Goal: Task Accomplishment & Management: Use online tool/utility

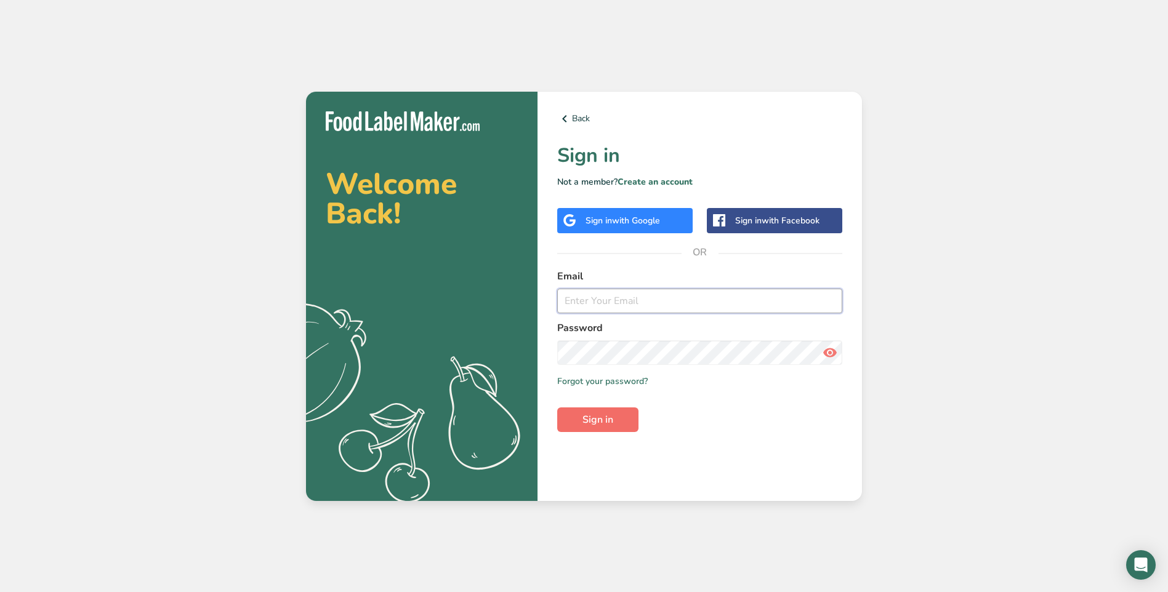
type input "[EMAIL_ADDRESS][DOMAIN_NAME]"
click at [602, 424] on span "Sign in" at bounding box center [598, 420] width 31 height 15
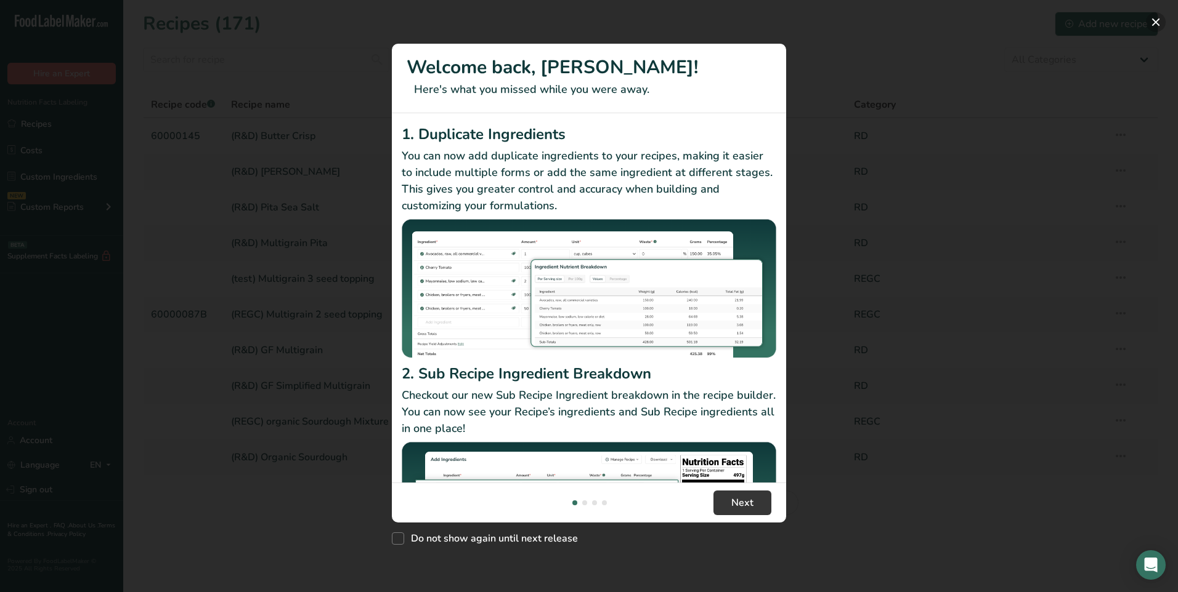
click at [1150, 18] on button "New Features" at bounding box center [1155, 22] width 20 height 20
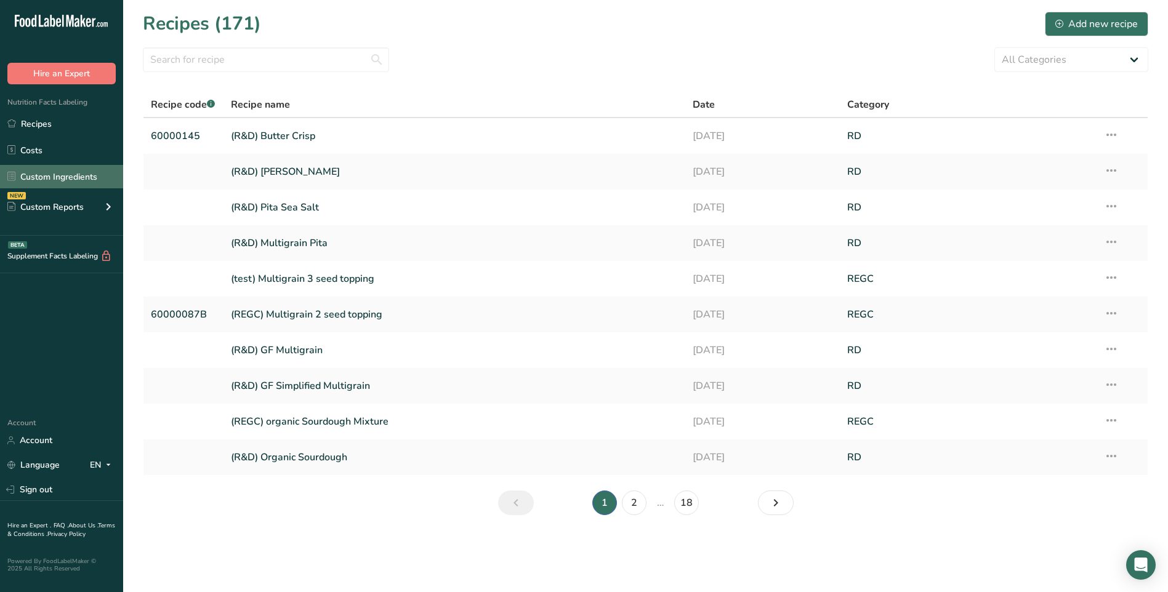
click at [65, 184] on link "Custom Ingredients" at bounding box center [61, 176] width 123 height 23
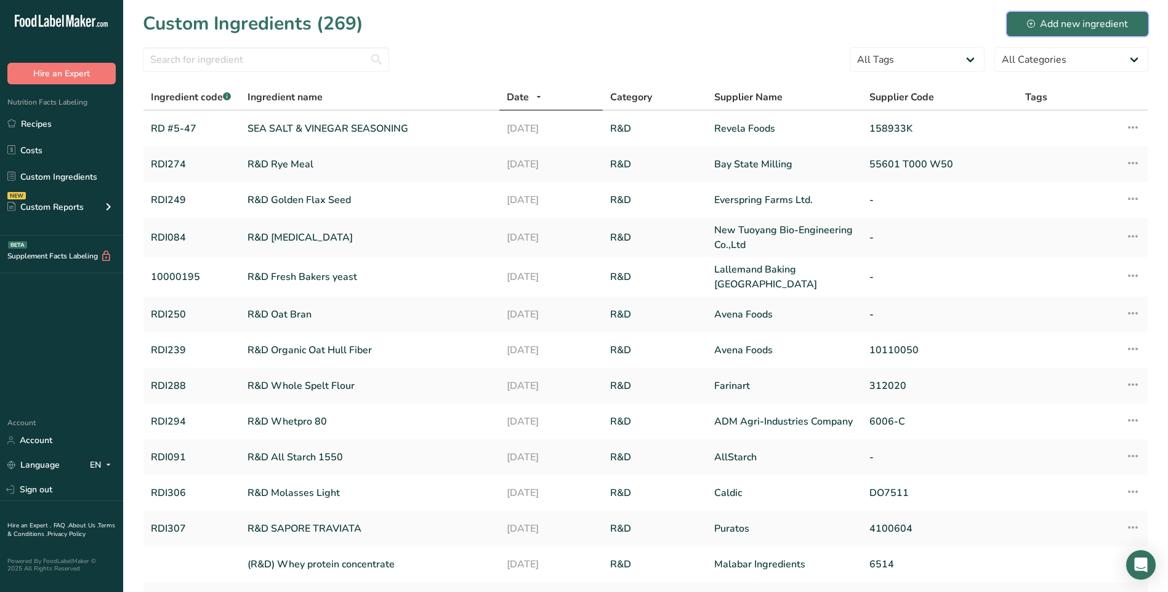
click at [1075, 30] on div "Add new ingredient" at bounding box center [1077, 24] width 101 height 15
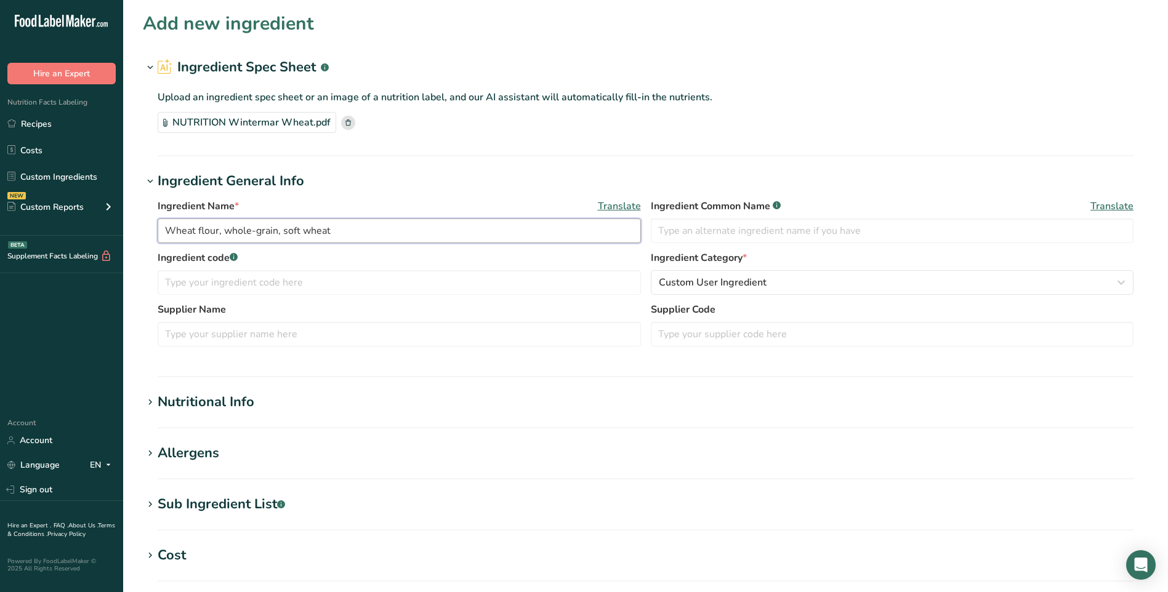
click at [368, 240] on input "Wheat flour, whole-grain, soft wheat" at bounding box center [399, 231] width 483 height 25
drag, startPoint x: 374, startPoint y: 235, endPoint x: 63, endPoint y: 225, distance: 310.5
click at [63, 225] on div ".a-20{fill:#fff;} Hire an Expert Nutrition Facts Labeling Recipes Costs Custom …" at bounding box center [584, 442] width 1168 height 884
type input "R&D Toasted Whole Wheat"
click at [807, 224] on input "text" at bounding box center [892, 231] width 483 height 25
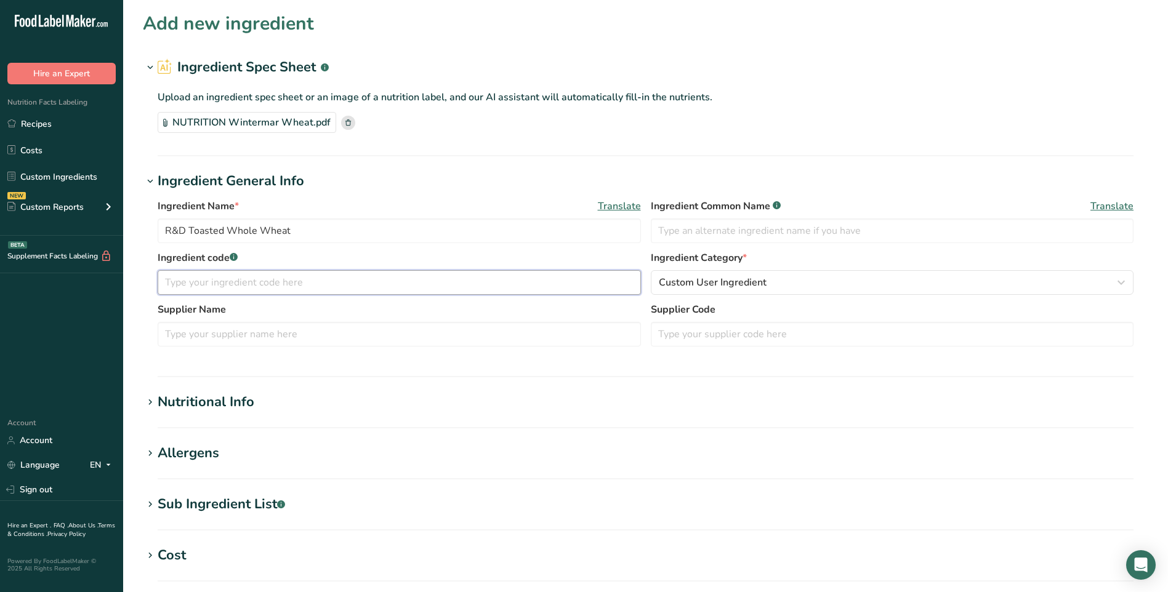
click at [359, 288] on input "text" at bounding box center [399, 282] width 483 height 25
type input "RDI311"
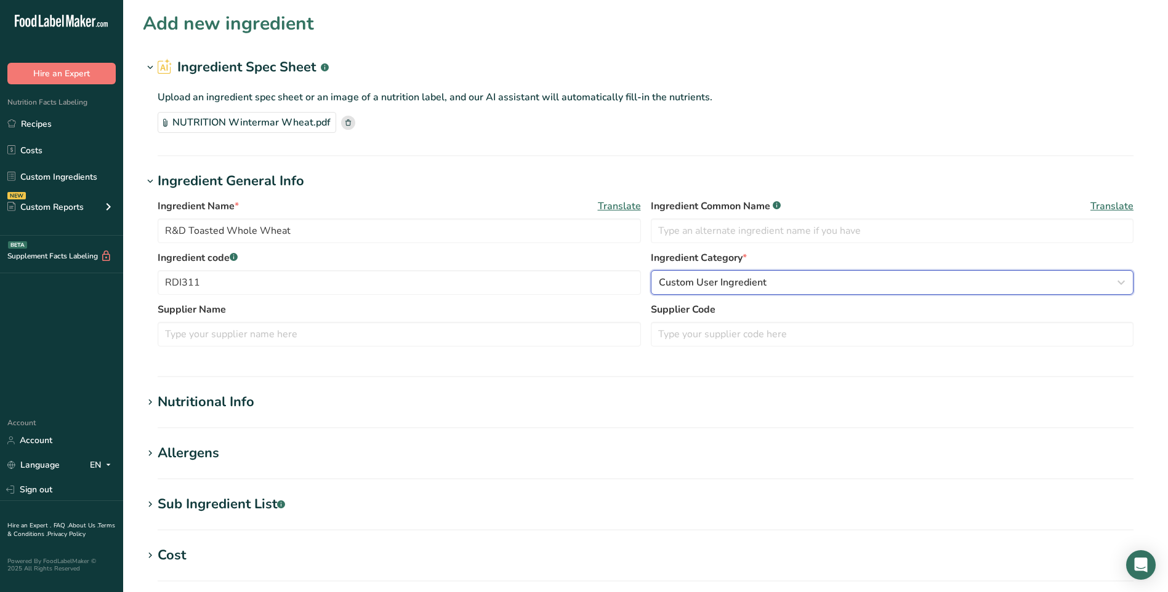
click at [772, 283] on div "Custom User Ingredient" at bounding box center [889, 282] width 460 height 15
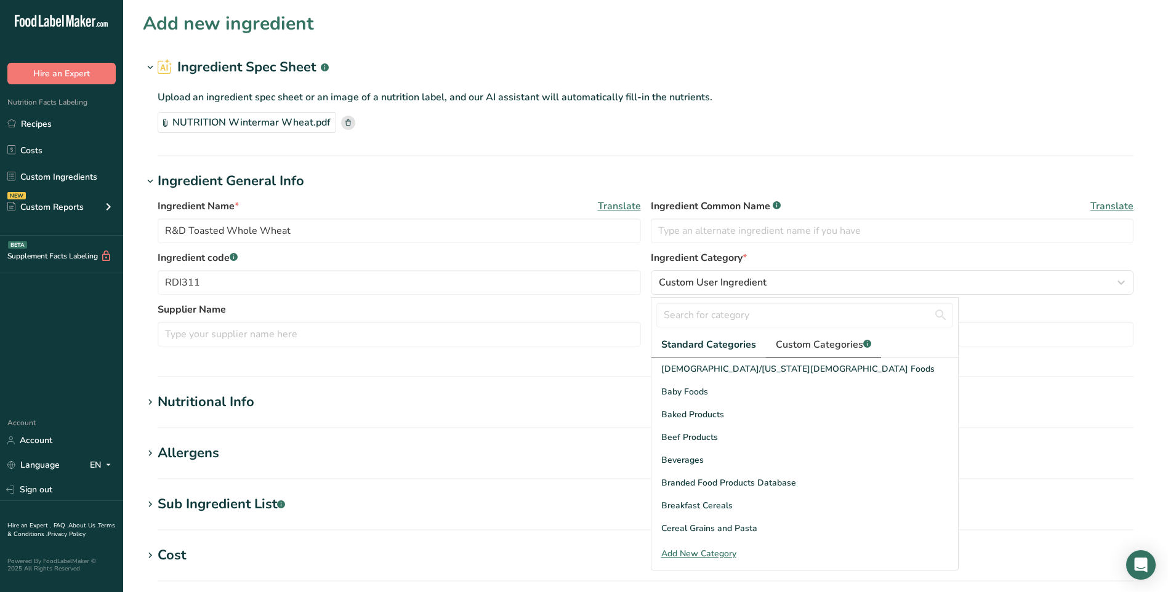
click at [788, 341] on span "Custom Categories .a-a{fill:#347362;}.b-a{fill:#fff;}" at bounding box center [823, 344] width 95 height 15
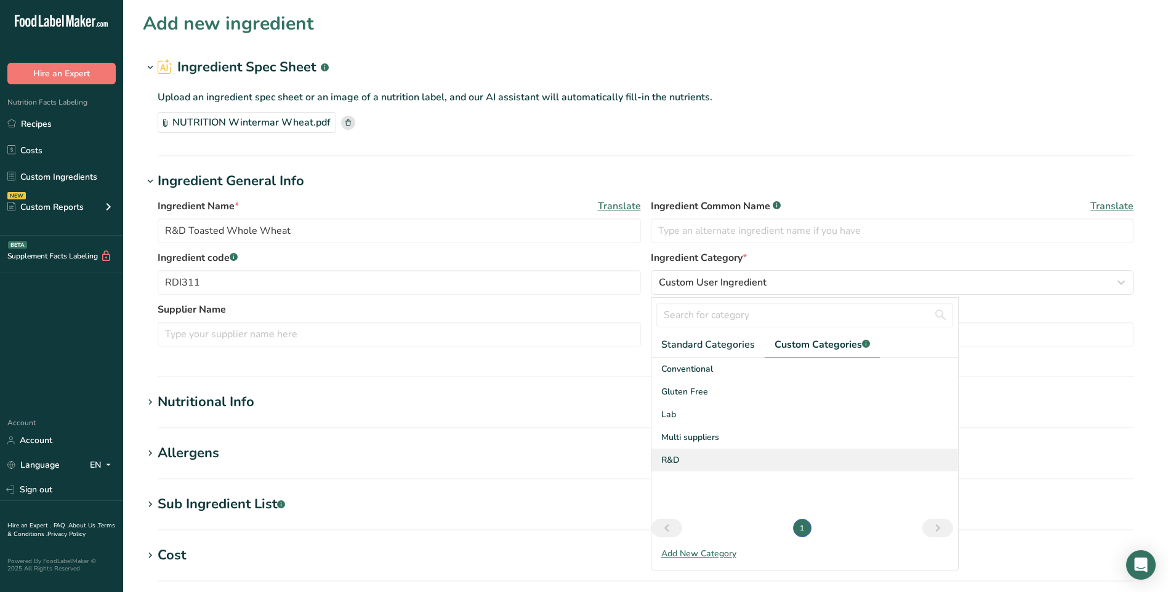
click at [685, 461] on div "R&D" at bounding box center [805, 460] width 307 height 23
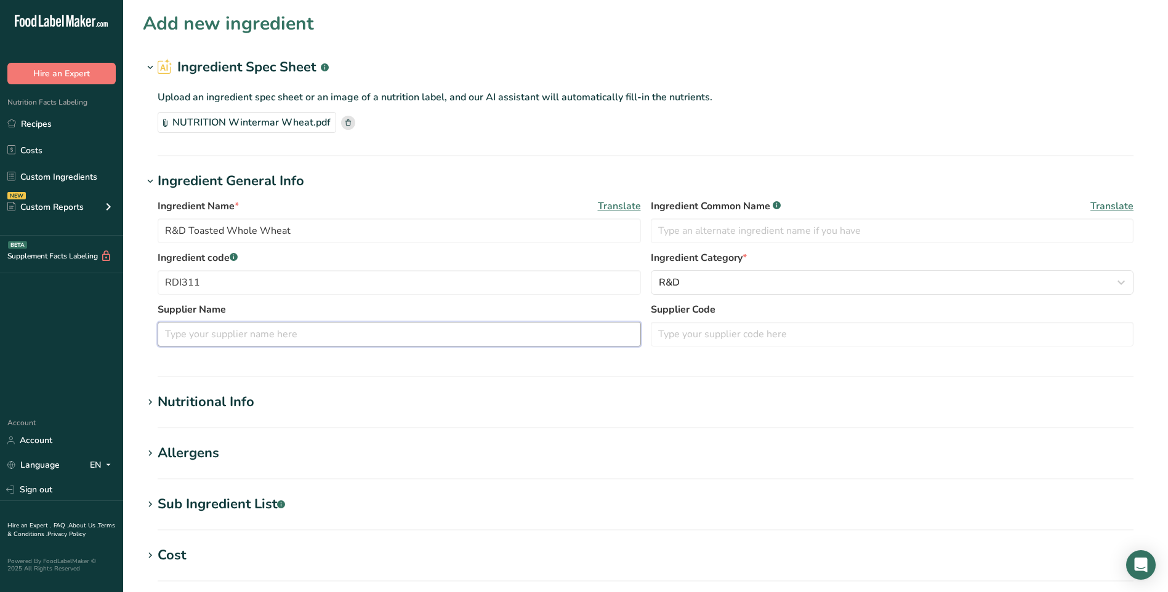
click at [333, 341] on input "text" at bounding box center [399, 334] width 483 height 25
type input "BSG Canada"
click at [212, 410] on div "Nutritional Info" at bounding box center [206, 402] width 97 height 20
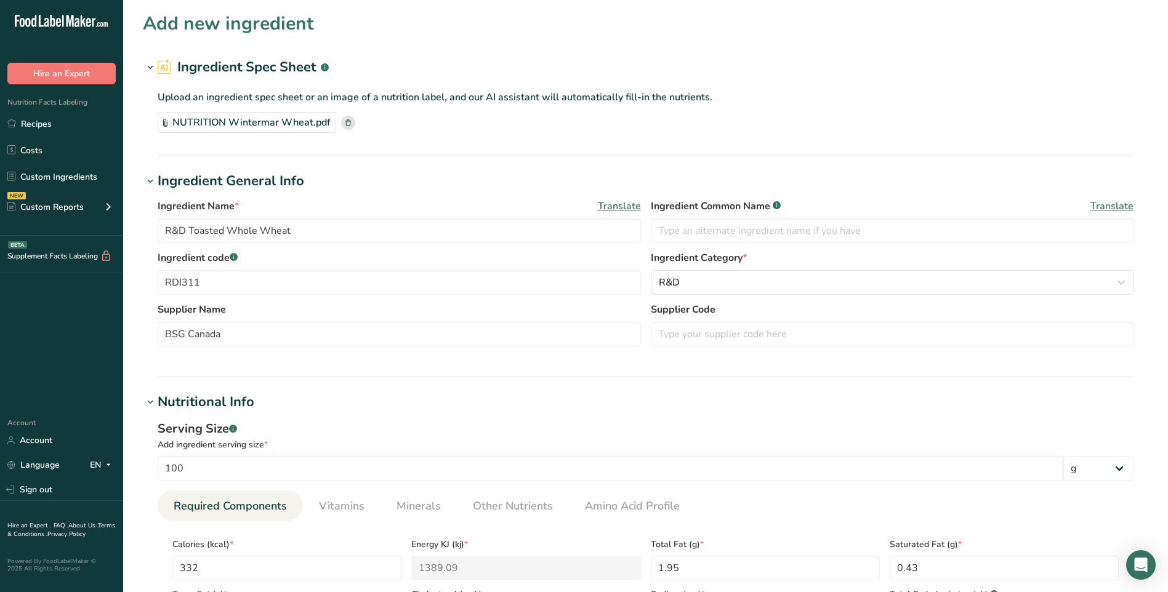
click at [212, 410] on div "Nutritional Info" at bounding box center [206, 402] width 97 height 20
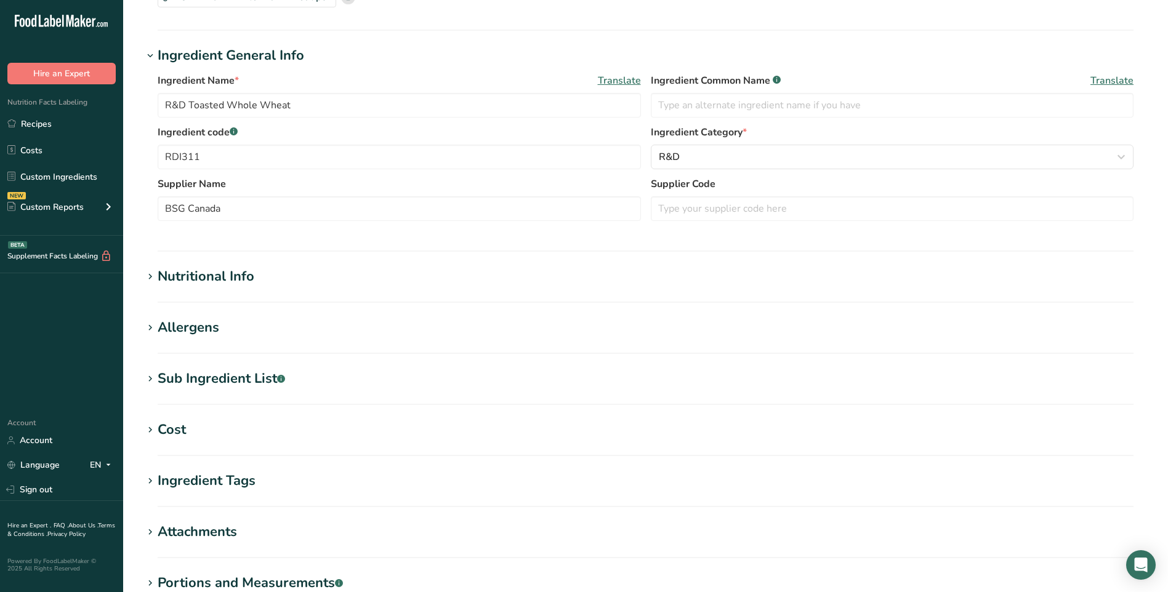
scroll to position [246, 0]
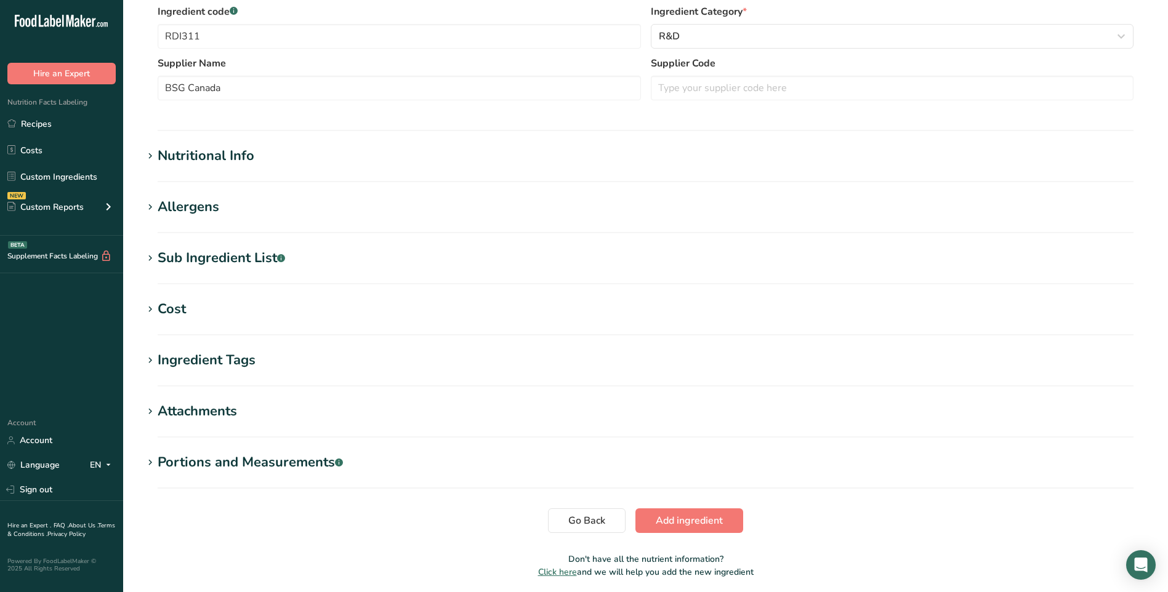
click at [220, 252] on div "Sub Ingredient List .a-a{fill:#347362;}.b-a{fill:#fff;}" at bounding box center [221, 258] width 127 height 20
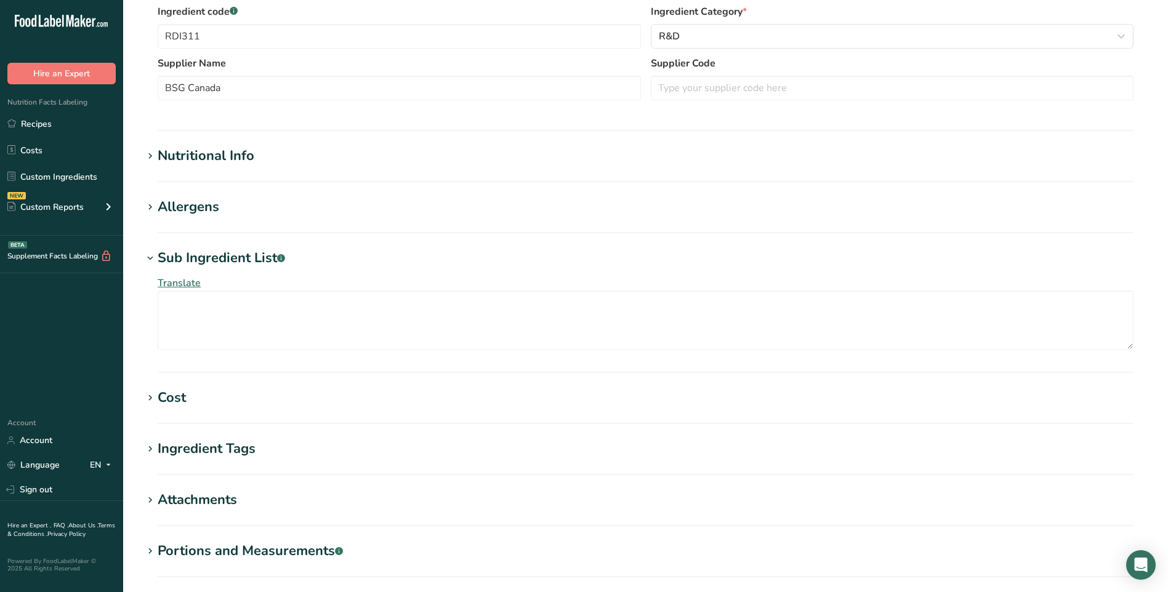
click at [221, 252] on div "Sub Ingredient List .a-a{fill:#347362;}.b-a{fill:#fff;}" at bounding box center [221, 258] width 127 height 20
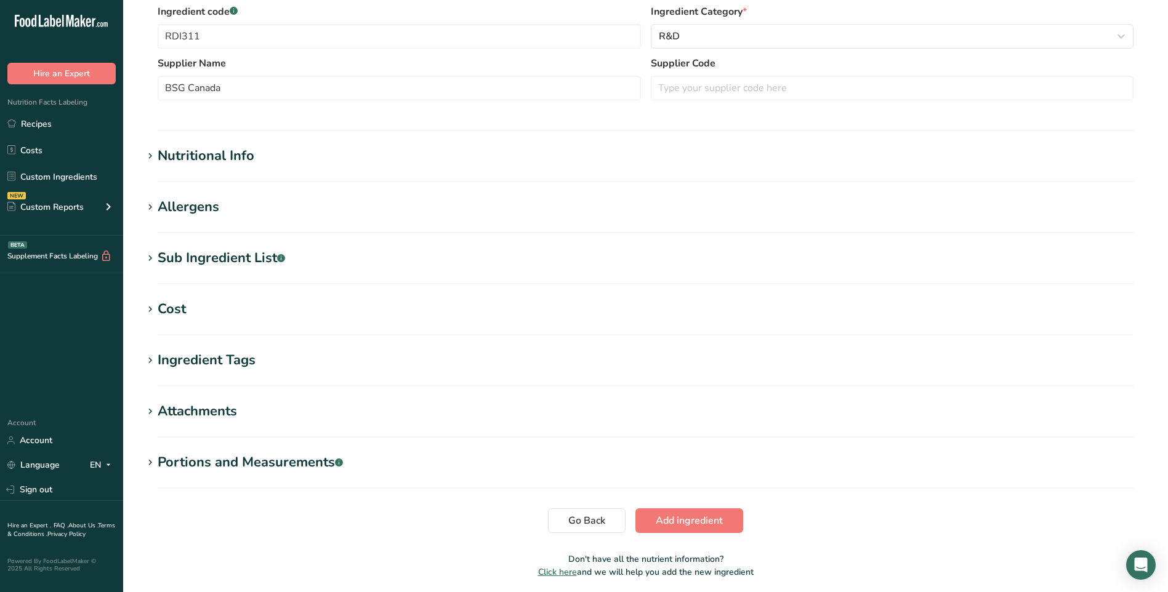
click at [204, 204] on div "Allergens" at bounding box center [189, 207] width 62 height 20
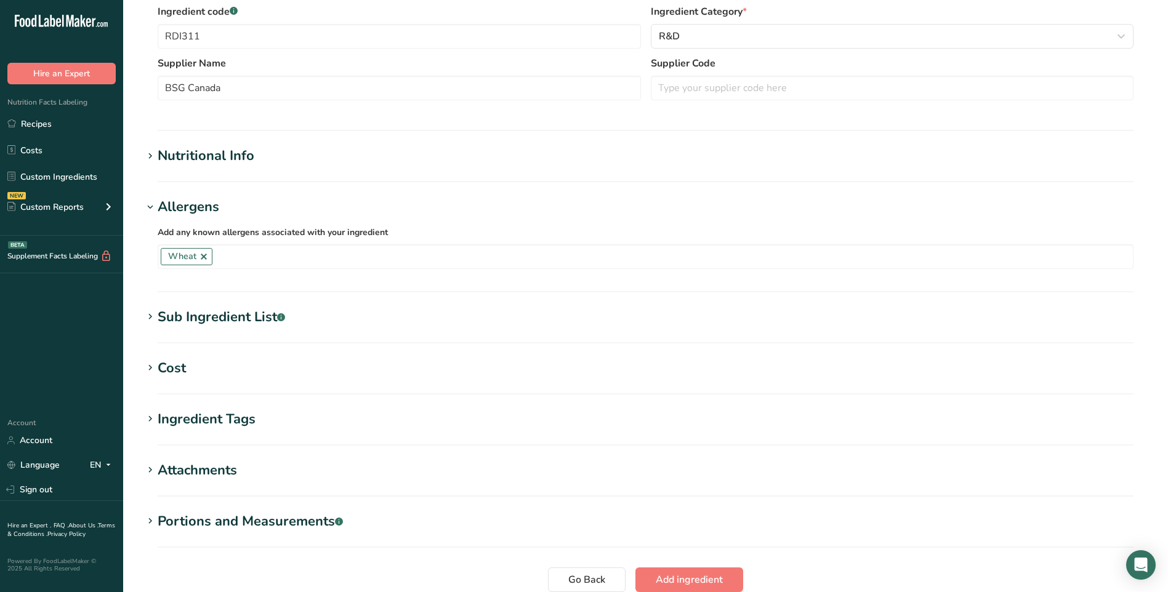
drag, startPoint x: 220, startPoint y: 320, endPoint x: 240, endPoint y: 318, distance: 19.2
click at [220, 320] on div "Sub Ingredient List .a-a{fill:#347362;}.b-a{fill:#fff;}" at bounding box center [221, 317] width 127 height 20
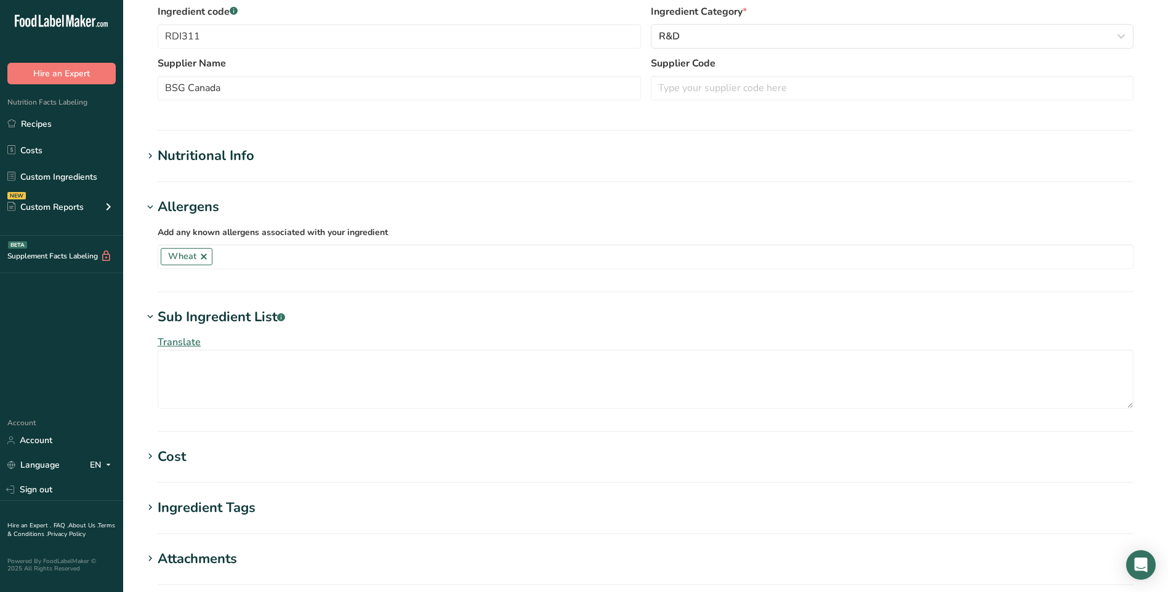
click at [425, 277] on section "Allergens Add any known allergens associated with your ingredient Wheat Soy Tre…" at bounding box center [646, 244] width 1006 height 95
click at [391, 345] on div "Translate" at bounding box center [646, 372] width 1006 height 89
click at [394, 369] on textarea at bounding box center [646, 379] width 976 height 59
type textarea "W"
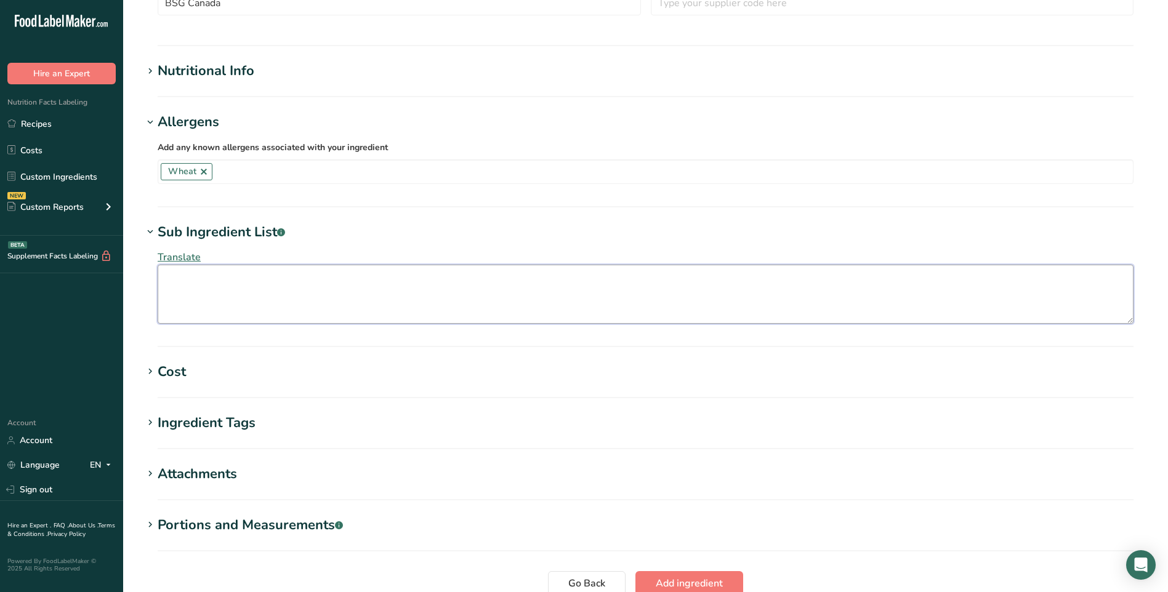
scroll to position [440, 0]
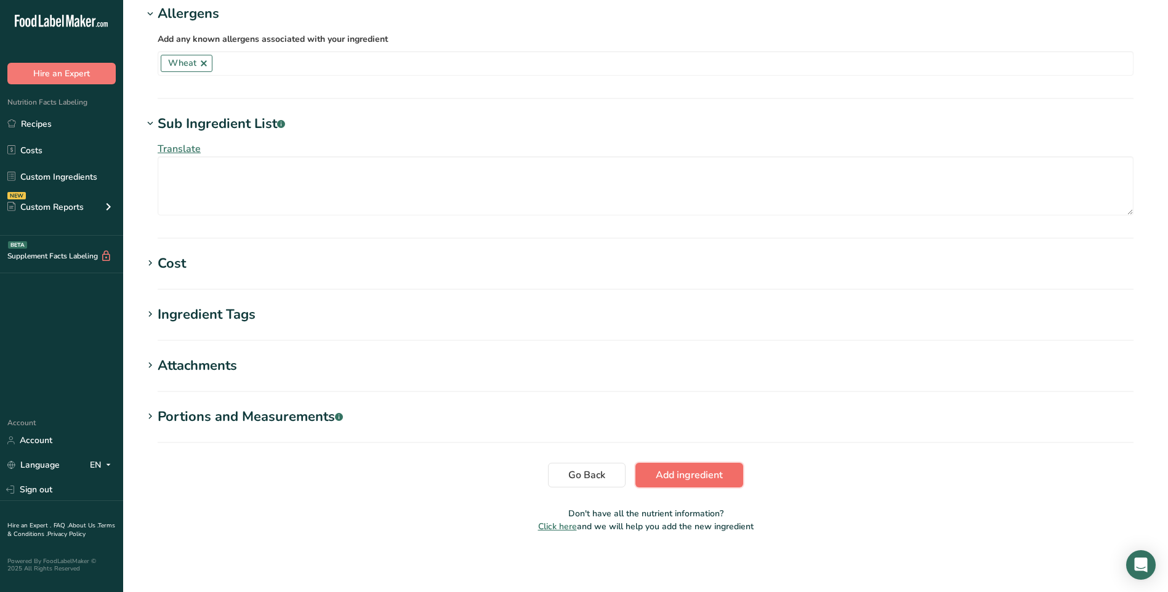
click at [697, 476] on span "Add ingredient" at bounding box center [689, 475] width 67 height 15
